Goal: Information Seeking & Learning: Learn about a topic

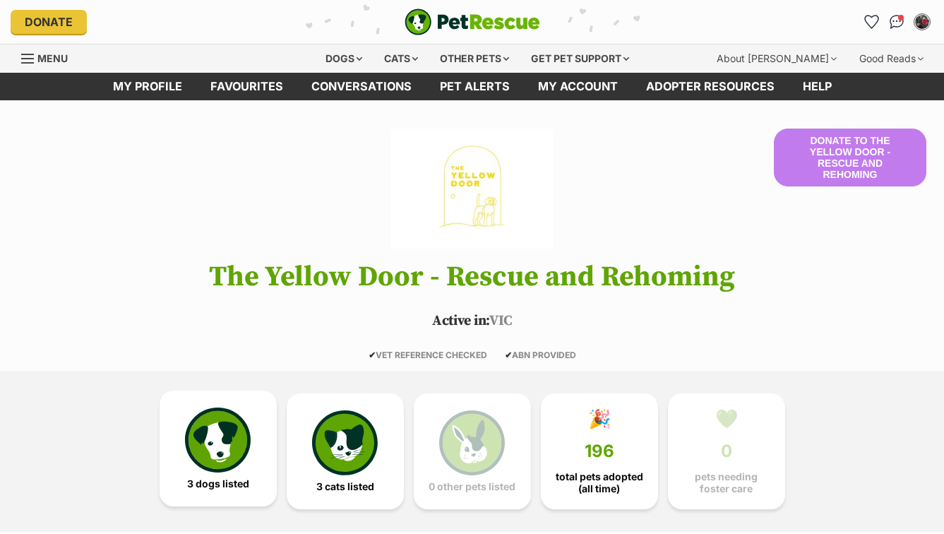
click at [251, 437] on link "3 dogs listed" at bounding box center [218, 449] width 117 height 116
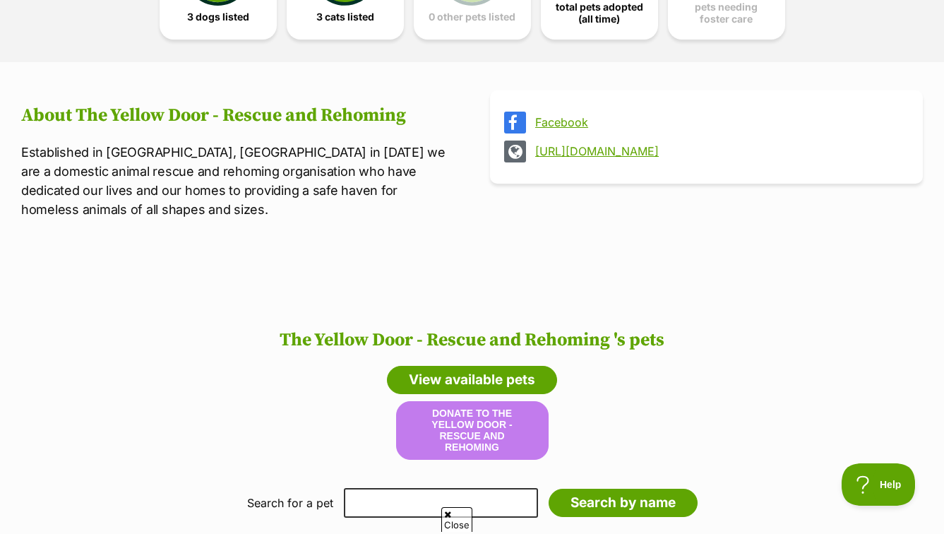
scroll to position [25, 0]
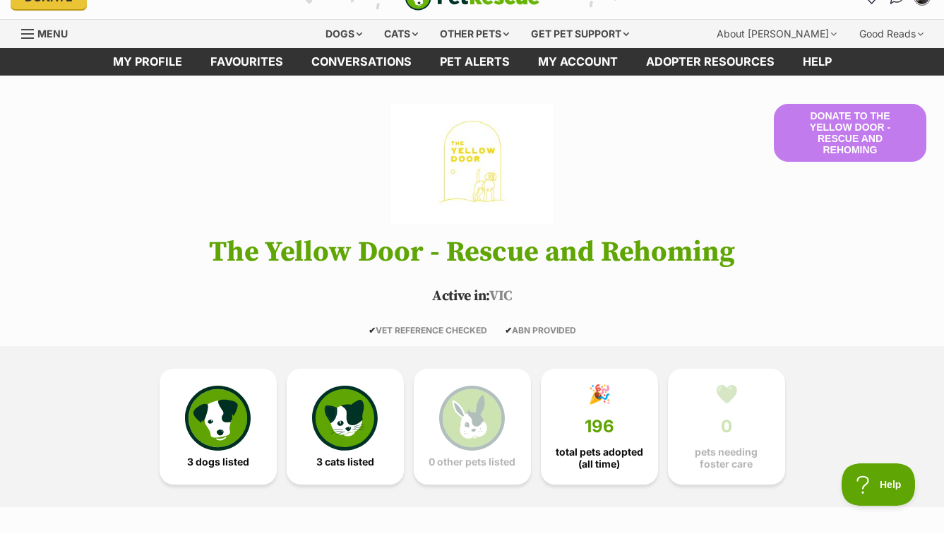
click at [580, 459] on span "total pets adopted (all time)" at bounding box center [599, 457] width 93 height 23
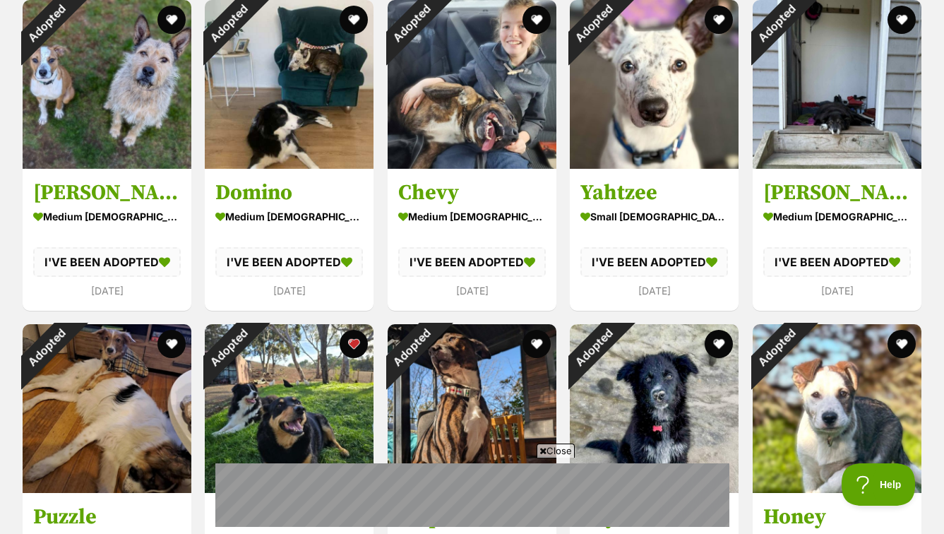
scroll to position [1125, 0]
